Goal: Task Accomplishment & Management: Use online tool/utility

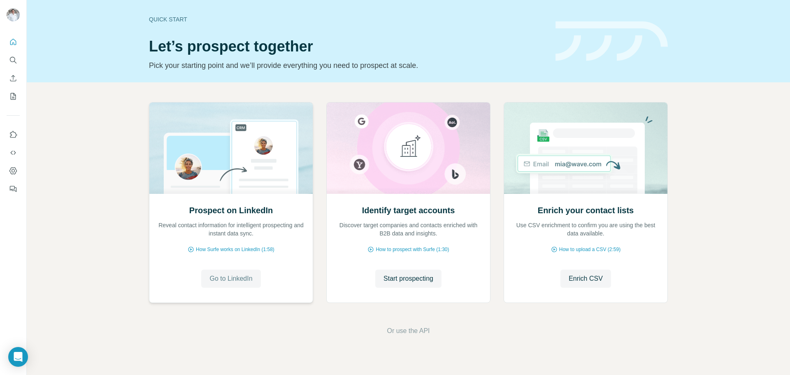
click at [221, 276] on span "Go to LinkedIn" at bounding box center [230, 279] width 43 height 10
click at [13, 60] on icon "Search" at bounding box center [13, 60] width 8 height 8
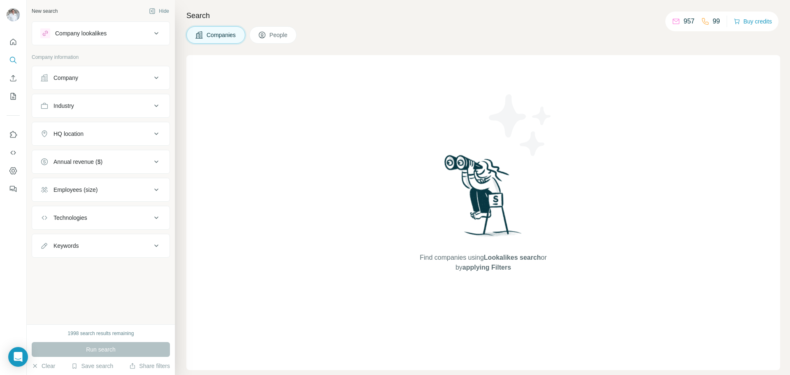
click at [76, 77] on div "Company" at bounding box center [65, 78] width 25 height 8
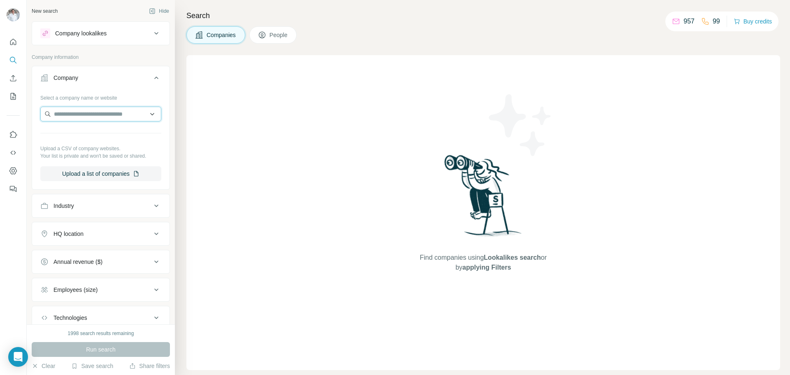
click at [79, 113] on input "text" at bounding box center [100, 114] width 121 height 15
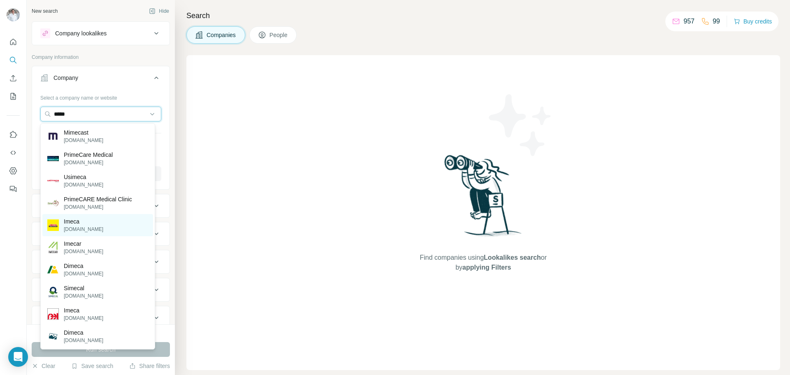
type input "*****"
click at [81, 226] on p "[DOMAIN_NAME]" at bounding box center [83, 228] width 39 height 7
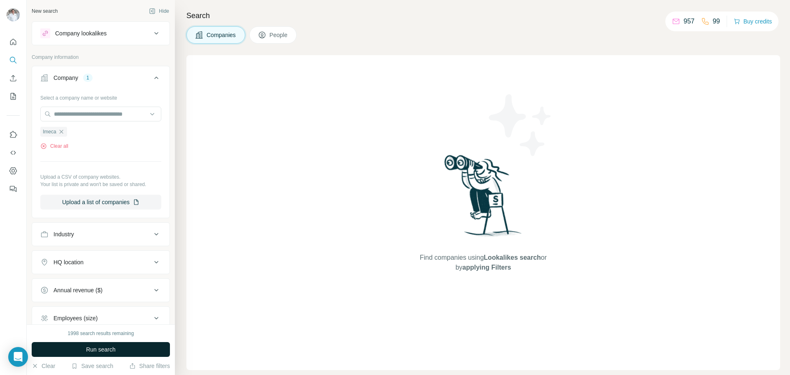
click at [106, 344] on button "Run search" at bounding box center [101, 349] width 138 height 15
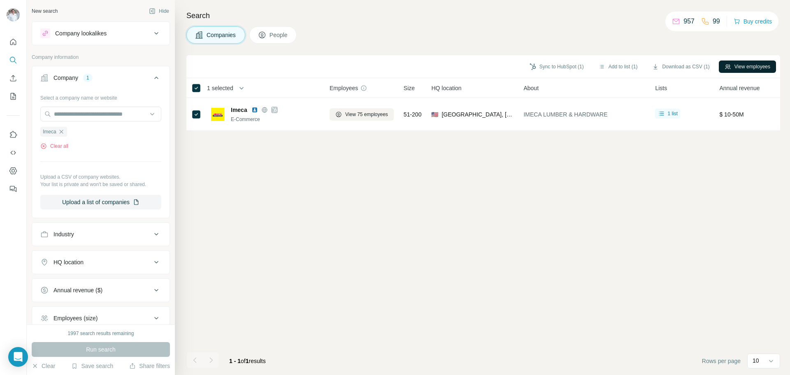
click at [749, 63] on button "View employees" at bounding box center [747, 66] width 57 height 12
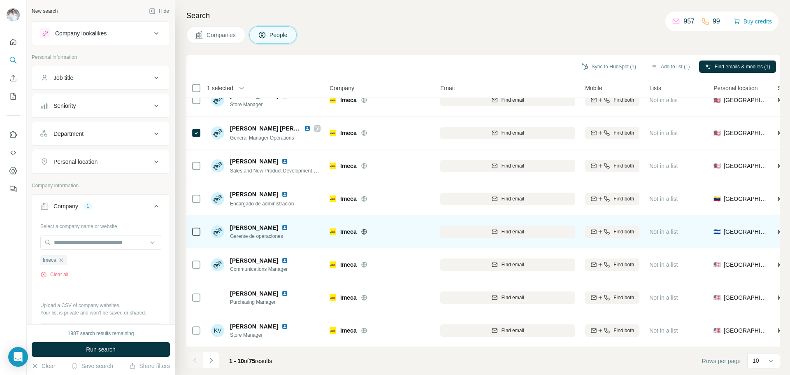
scroll to position [84, 0]
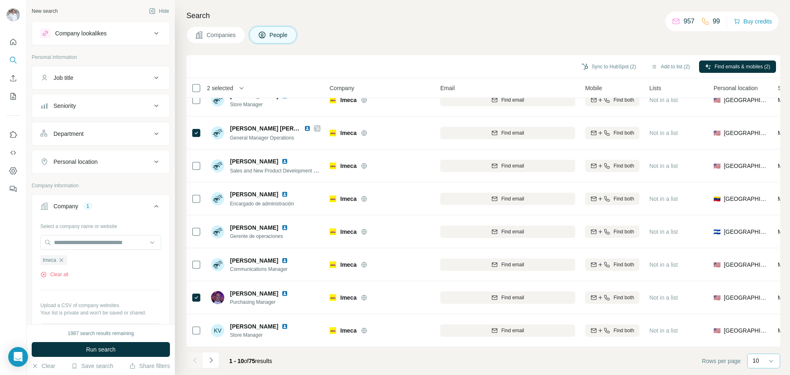
click at [757, 362] on p "10" at bounding box center [755, 360] width 7 height 8
click at [760, 299] on p "60" at bounding box center [757, 298] width 7 height 8
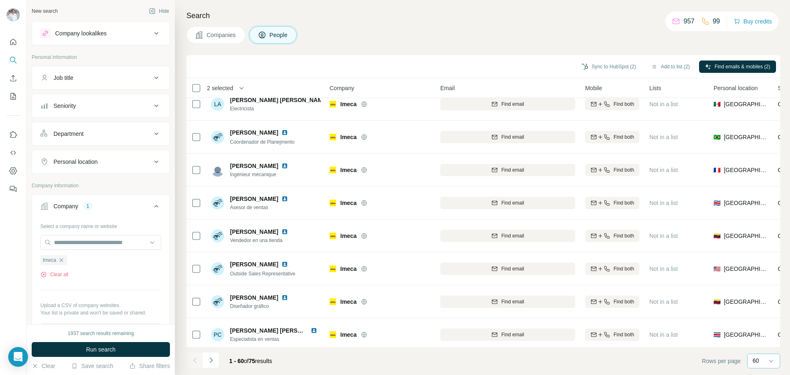
scroll to position [1730, 0]
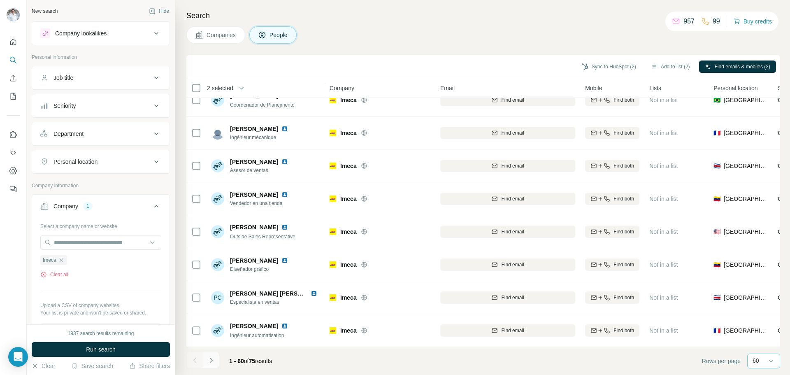
click at [211, 360] on icon "Navigate to next page" at bounding box center [211, 360] width 8 height 8
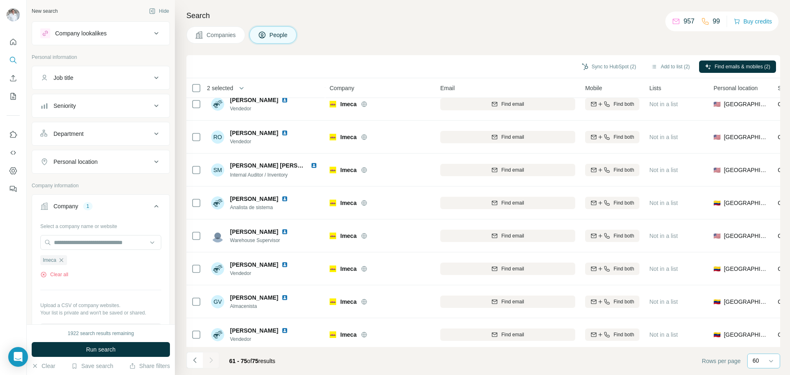
scroll to position [0, 0]
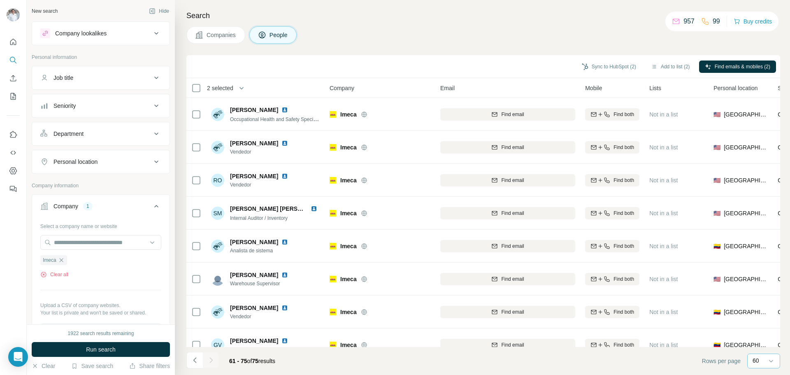
click at [216, 35] on span "Companies" at bounding box center [222, 35] width 30 height 8
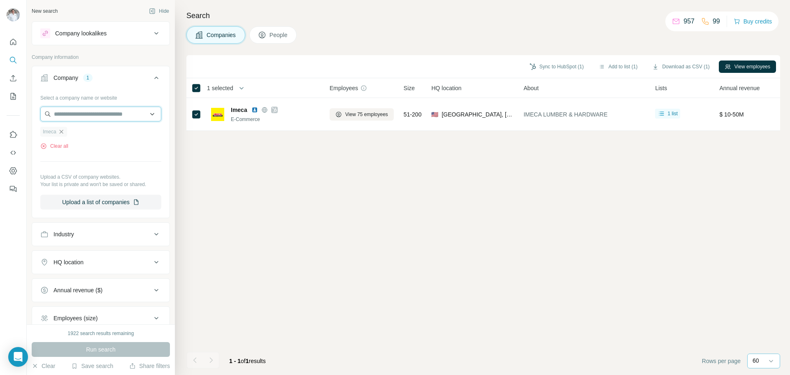
click at [64, 114] on input "text" at bounding box center [100, 114] width 121 height 15
type input "*"
click at [11, 45] on icon "Quick start" at bounding box center [13, 42] width 6 height 6
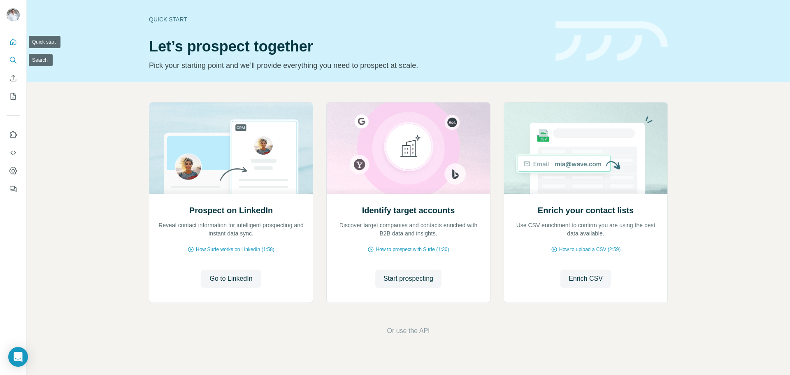
click at [11, 57] on icon "Search" at bounding box center [12, 59] width 5 height 5
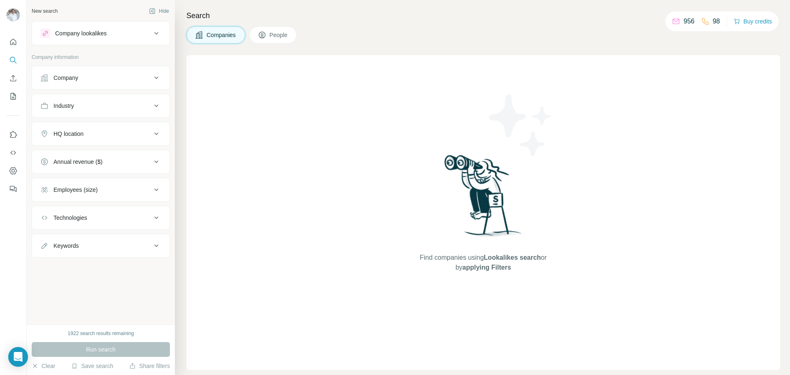
click at [76, 78] on div "Company" at bounding box center [65, 78] width 25 height 8
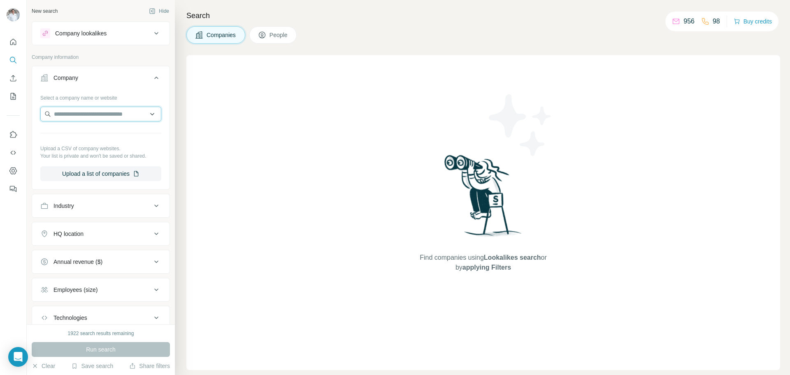
click at [49, 111] on input "text" at bounding box center [100, 114] width 121 height 15
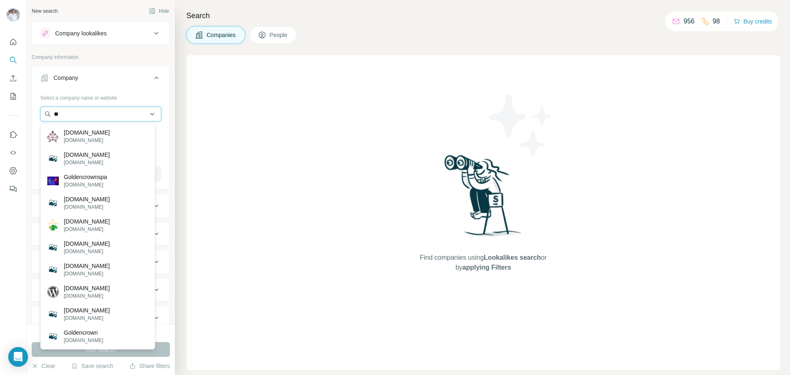
type input "*"
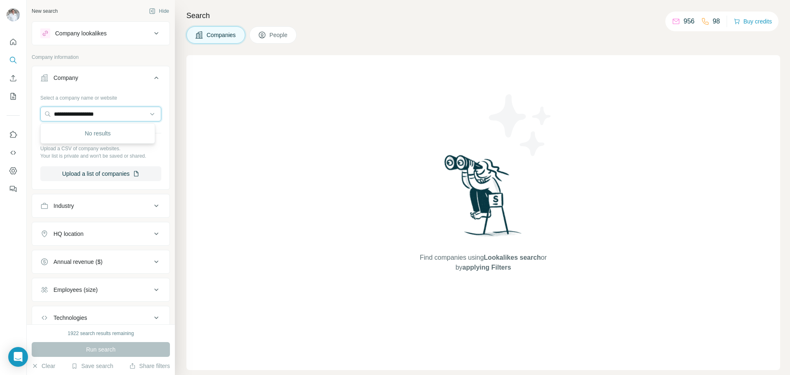
type input "**********"
